Goal: Find contact information: Find contact information

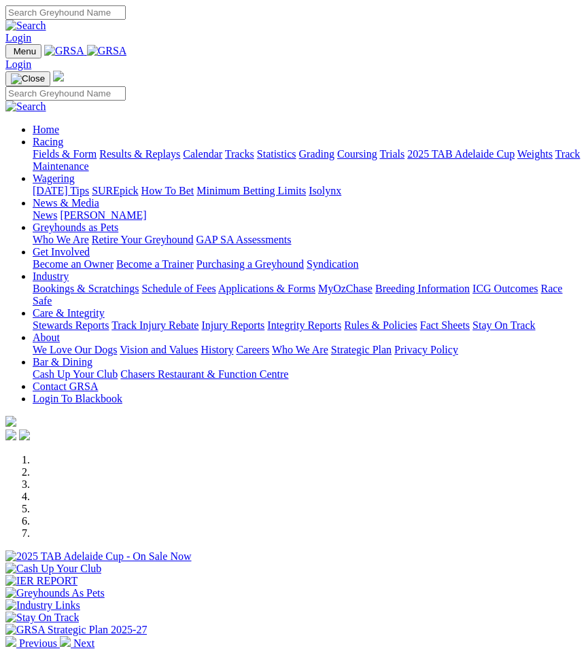
click at [11, 54] on img "Toggle navigation" at bounding box center [11, 54] width 0 height 0
click at [98, 392] on link "Contact GRSA" at bounding box center [65, 387] width 65 height 12
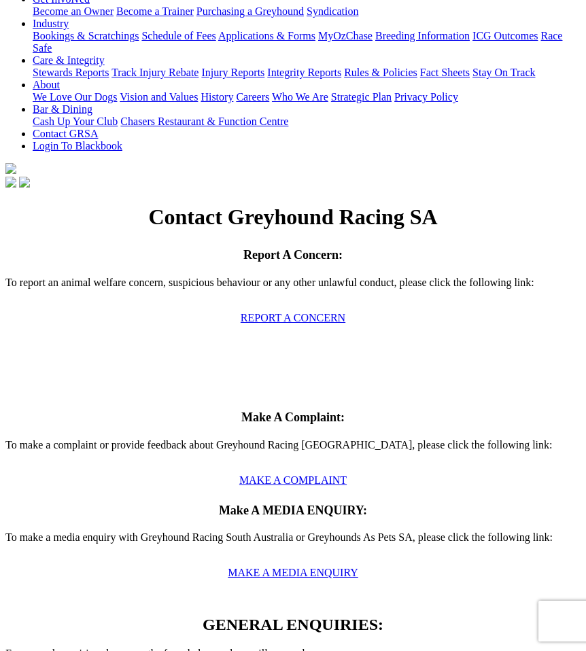
scroll to position [281, 0]
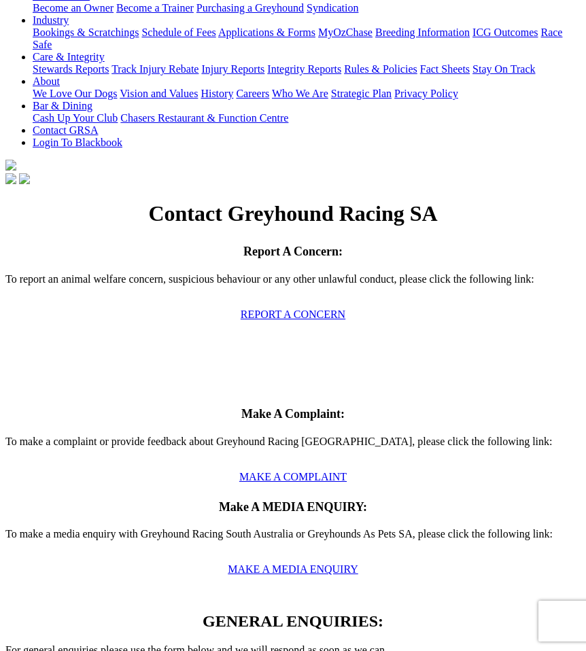
click at [279, 564] on link "MAKE A MEDIA ENQUIRY" at bounding box center [293, 570] width 131 height 12
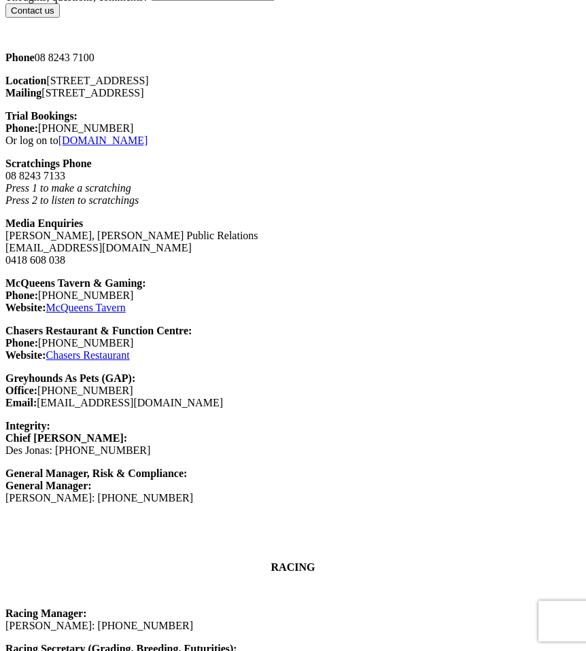
scroll to position [1060, 0]
